Goal: Check status: Check status

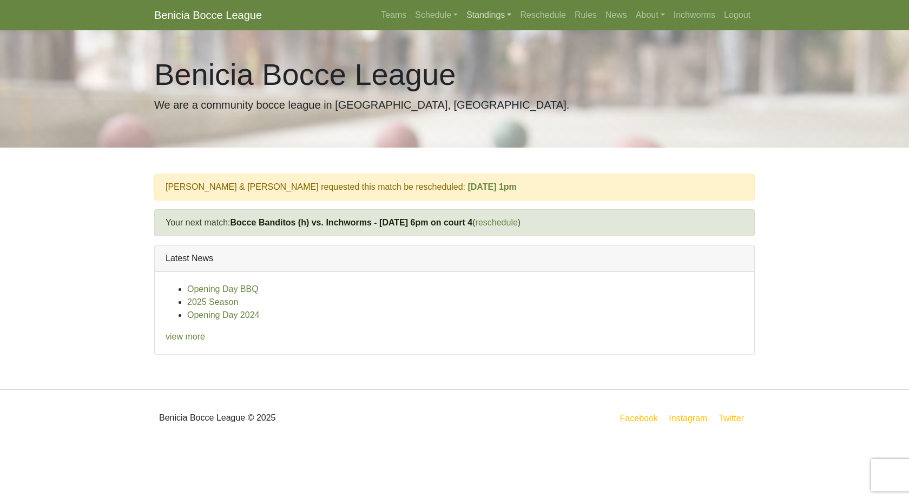
click at [493, 19] on link "Standings" at bounding box center [489, 15] width 54 height 22
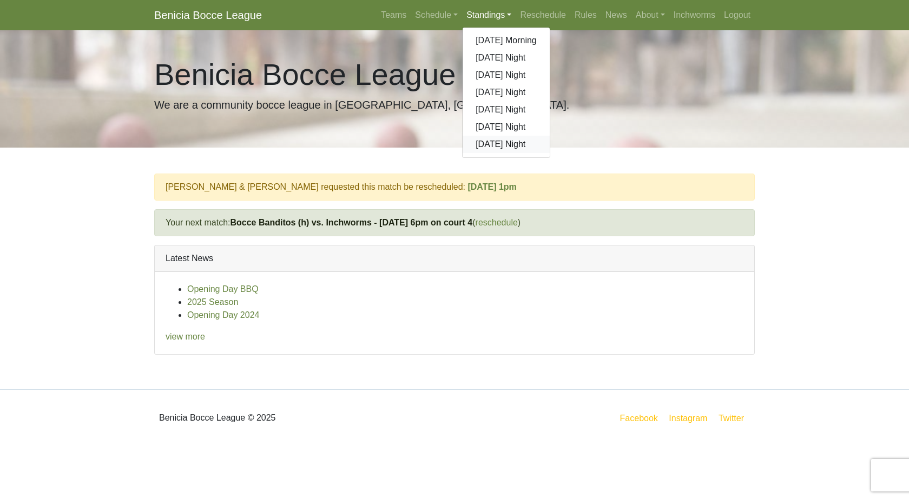
click at [485, 144] on link "[DATE] Night" at bounding box center [505, 144] width 87 height 17
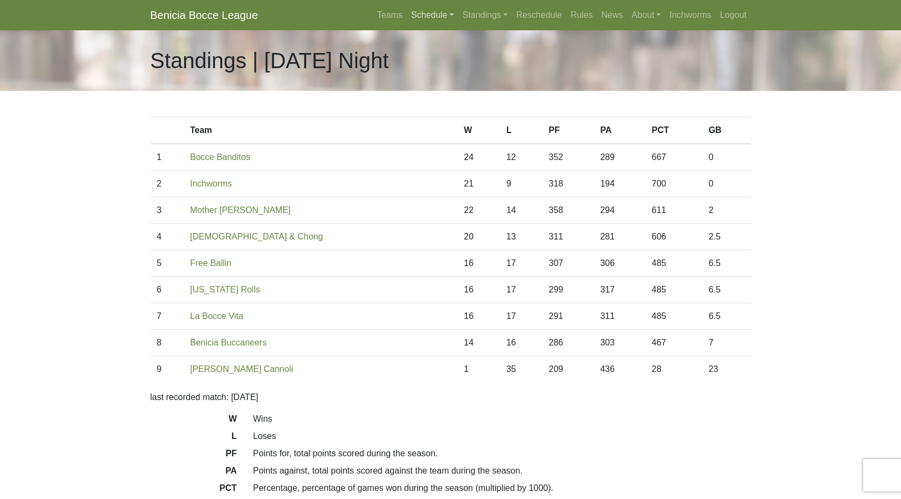
click at [439, 17] on link "Schedule" at bounding box center [432, 15] width 51 height 22
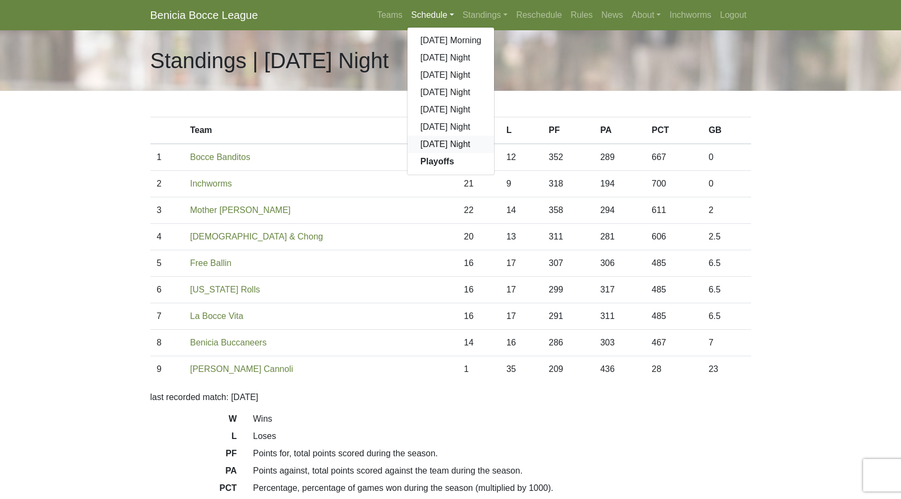
click at [427, 144] on link "[DATE] Night" at bounding box center [450, 144] width 87 height 17
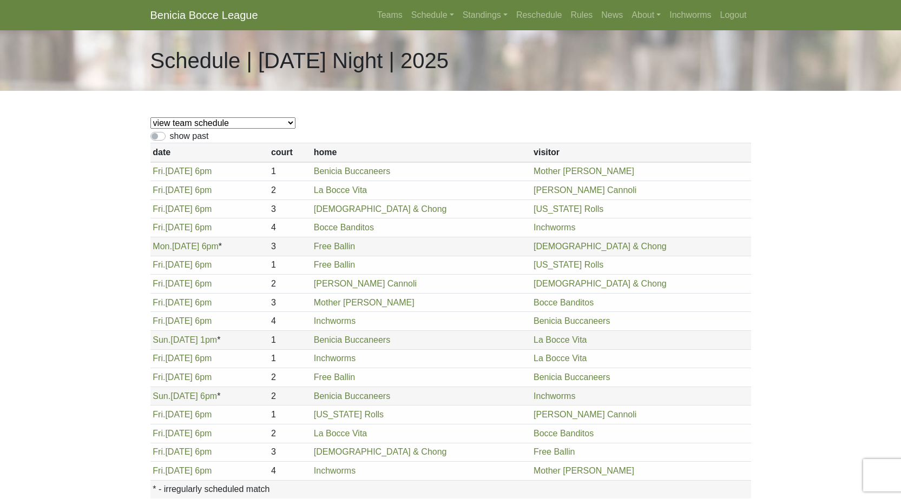
click at [227, 120] on select "view team schedule Benicia Buccaneers La Bocce Vita Free Ballin Inchworms Rolli…" at bounding box center [222, 122] width 145 height 11
select select "1865"
click at [150, 117] on select "view team schedule Benicia Buccaneers La Bocce Vita Free Ballin Inchworms Rolli…" at bounding box center [222, 122] width 145 height 11
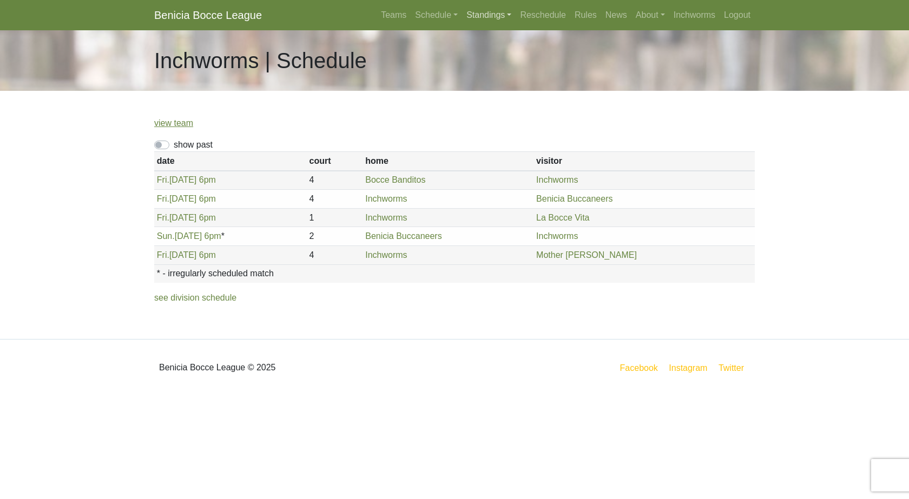
click at [478, 14] on link "Standings" at bounding box center [489, 15] width 54 height 22
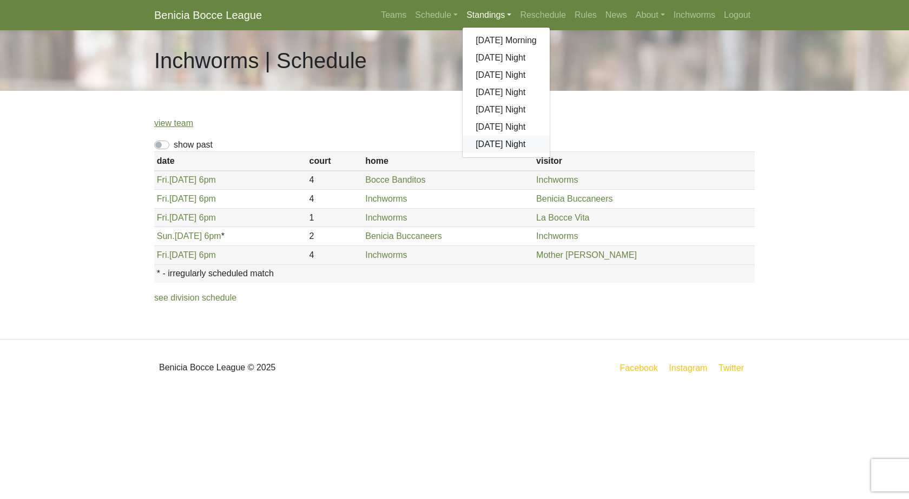
click at [487, 144] on link "[DATE] Night" at bounding box center [505, 144] width 87 height 17
